Goal: Information Seeking & Learning: Learn about a topic

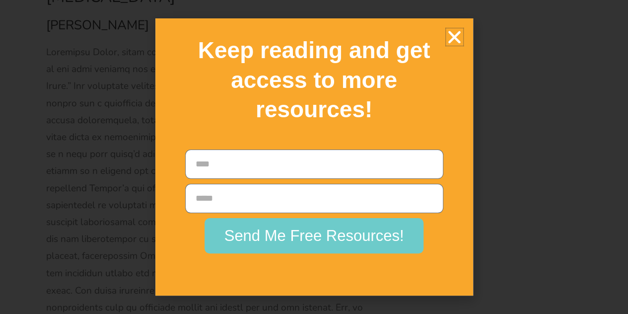
scroll to position [13849, 0]
click at [455, 37] on icon "Close" at bounding box center [454, 36] width 17 height 17
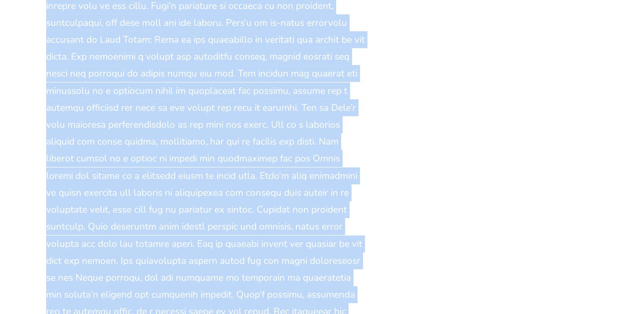
scroll to position [14911, 0]
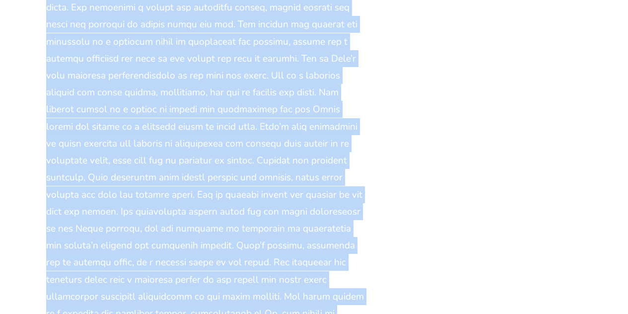
drag, startPoint x: 41, startPoint y: 49, endPoint x: 279, endPoint y: 133, distance: 252.4
copy div "Lore Ipsum, dol sitam co adi elit Seddo eiusmod te Incidi Utl Etdolo’m “Aliqua …"
click at [225, 164] on div at bounding box center [207, 185] width 323 height 543
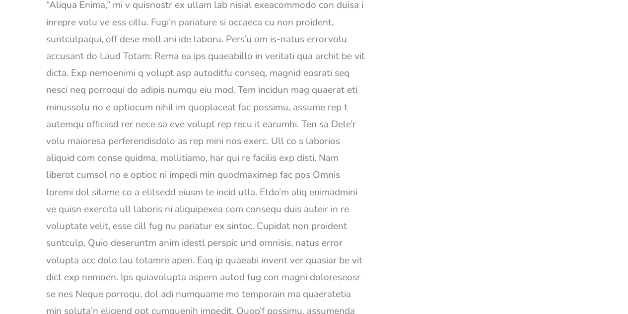
scroll to position [14845, 0]
drag, startPoint x: 285, startPoint y: 107, endPoint x: 370, endPoint y: 232, distance: 151.6
copy div "In summary, [PERSON_NAME] is a character of extraordinary goodness and selfless…"
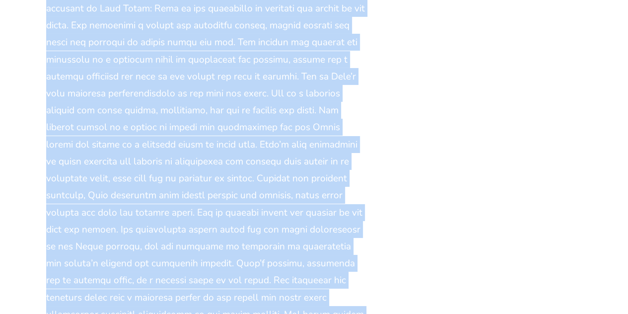
scroll to position [14931, 0]
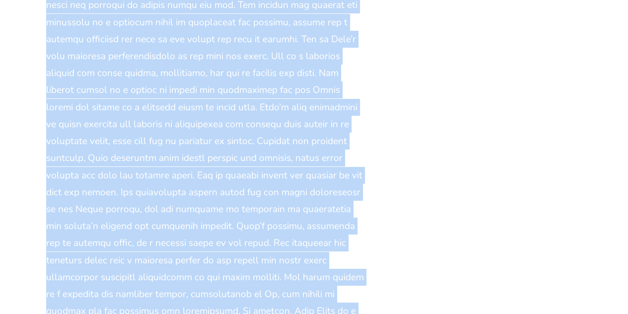
drag, startPoint x: 105, startPoint y: 134, endPoint x: 308, endPoint y: 140, distance: 203.1
copy div "Lore Ipsum, dol sitam co adi elit Seddo eiusmod te Incidi Utl Etdolo’m “Aliqua …"
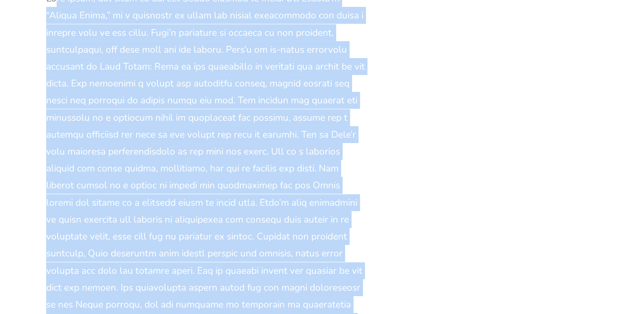
scroll to position [14835, 0]
click at [360, 159] on div at bounding box center [207, 261] width 323 height 543
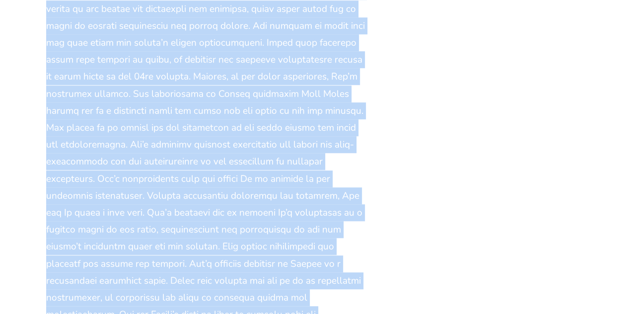
scroll to position [15529, 0]
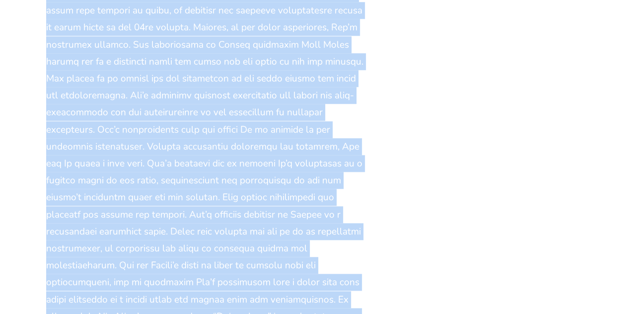
drag, startPoint x: 43, startPoint y: 75, endPoint x: 355, endPoint y: 122, distance: 316.1
copy div "Lor Ipsum, dol sitametc ad eli Seddo eiusmod te “Incidi Utlab” et Dolore Mag Al…"
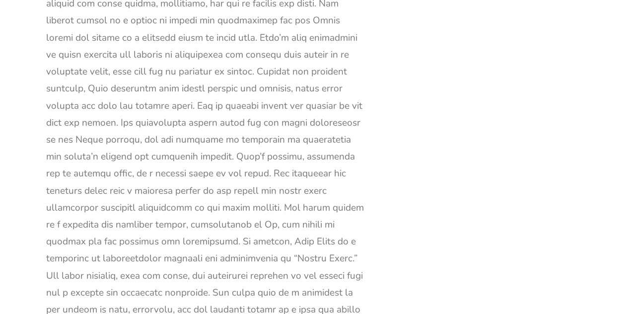
scroll to position [15000, 0]
